Goal: Task Accomplishment & Management: Manage account settings

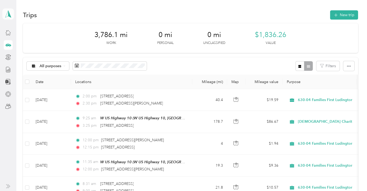
click at [5, 12] on icon at bounding box center [8, 13] width 8 height 7
click at [36, 44] on div "Team dashboard" at bounding box center [58, 43] width 104 height 9
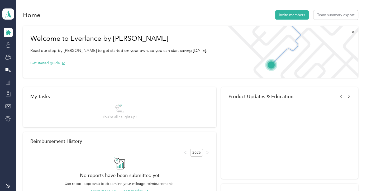
click at [9, 44] on icon at bounding box center [8, 45] width 6 height 6
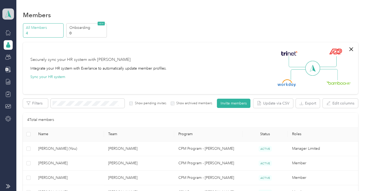
click at [7, 13] on icon at bounding box center [8, 13] width 8 height 7
click at [15, 43] on div "Team dashboard" at bounding box center [21, 44] width 29 height 6
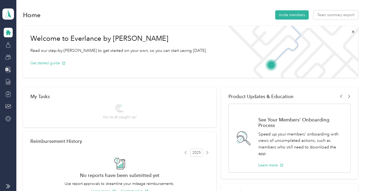
click at [9, 34] on icon at bounding box center [8, 32] width 5 height 5
click at [343, 18] on button "Team summary export" at bounding box center [335, 14] width 45 height 9
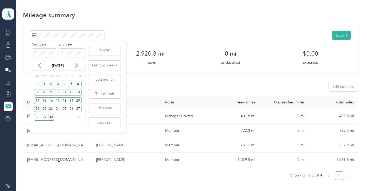
click at [37, 107] on div "21" at bounding box center [37, 109] width 7 height 7
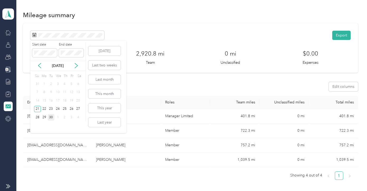
click at [52, 117] on div "30" at bounding box center [51, 117] width 7 height 7
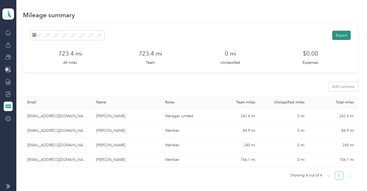
click at [341, 36] on button "Export" at bounding box center [341, 35] width 18 height 9
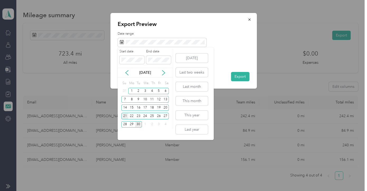
click at [126, 117] on div "21" at bounding box center [124, 115] width 7 height 7
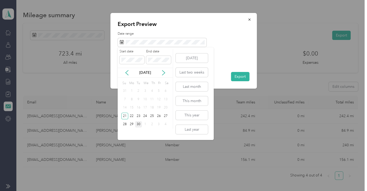
click at [139, 123] on div "30" at bounding box center [138, 124] width 7 height 7
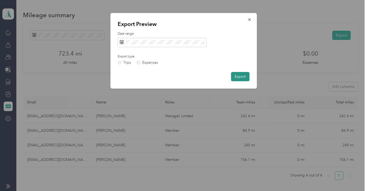
click at [243, 76] on button "Export" at bounding box center [240, 76] width 18 height 9
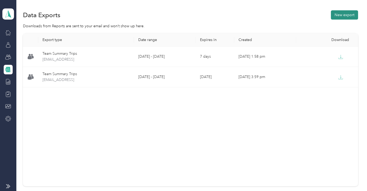
click at [343, 15] on button "New export" at bounding box center [344, 14] width 27 height 9
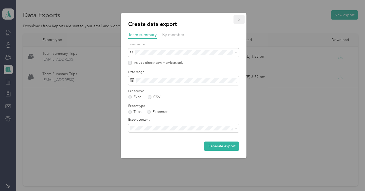
click at [237, 22] on button "button" at bounding box center [239, 19] width 11 height 9
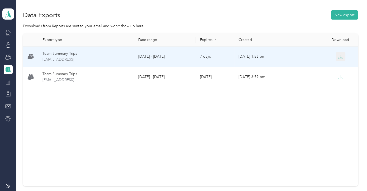
click at [340, 59] on button "button" at bounding box center [340, 56] width 9 height 9
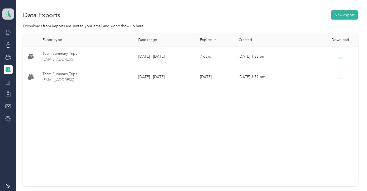
click at [10, 14] on icon at bounding box center [8, 13] width 8 height 7
click at [14, 12] on aside "[PERSON_NAME] Team dashboard" at bounding box center [8, 95] width 16 height 191
click at [11, 58] on icon at bounding box center [8, 57] width 6 height 6
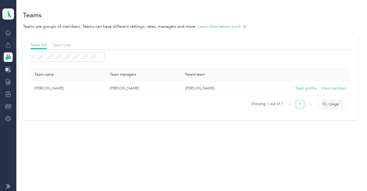
click at [5, 43] on div at bounding box center [8, 44] width 9 height 9
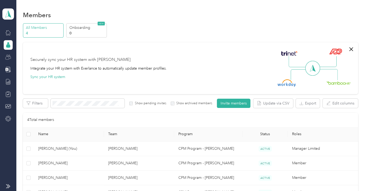
click at [16, 12] on div "Members All Members 4 Onboarding 0 NEW Securely sync your HR system with Everla…" at bounding box center [190, 124] width 348 height 249
click at [11, 12] on icon at bounding box center [8, 13] width 8 height 7
click at [349, 51] on icon "button" at bounding box center [351, 49] width 6 height 6
